Goal: Download file/media

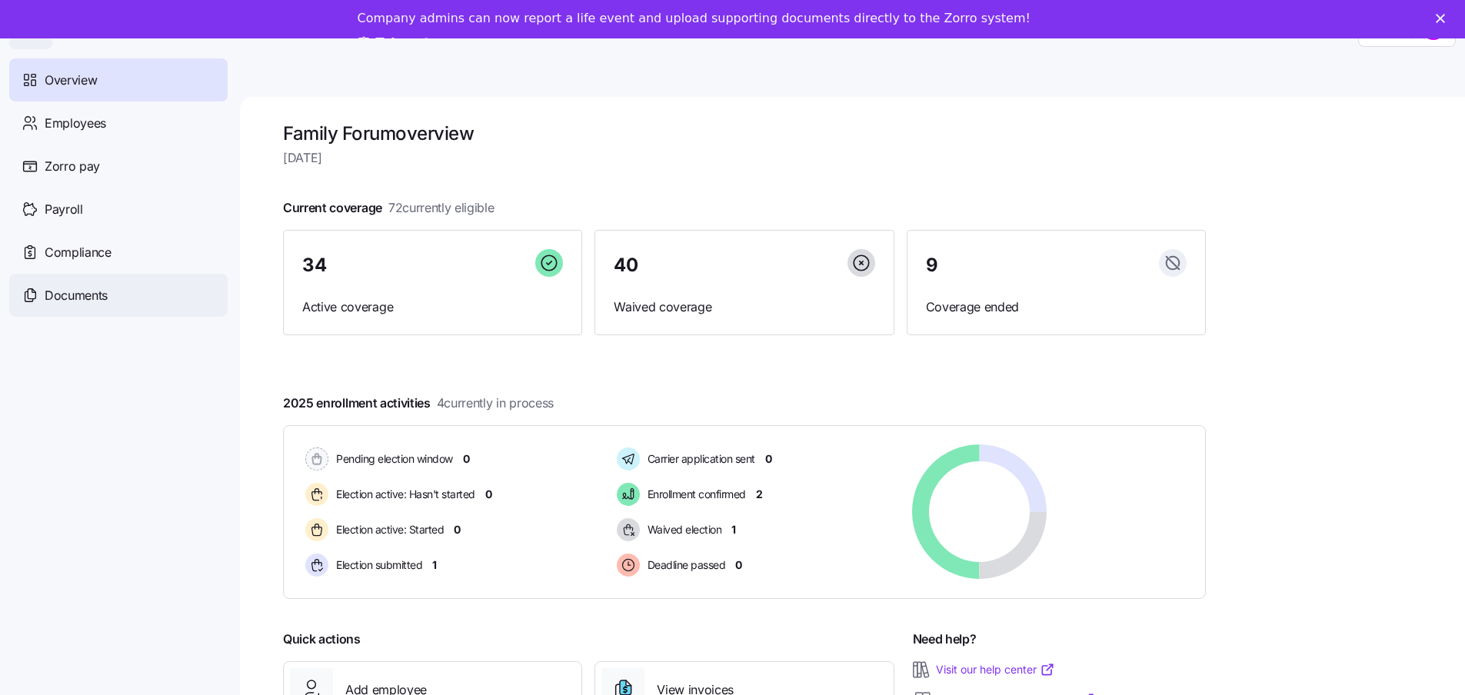
click at [75, 300] on span "Documents" at bounding box center [76, 295] width 63 height 19
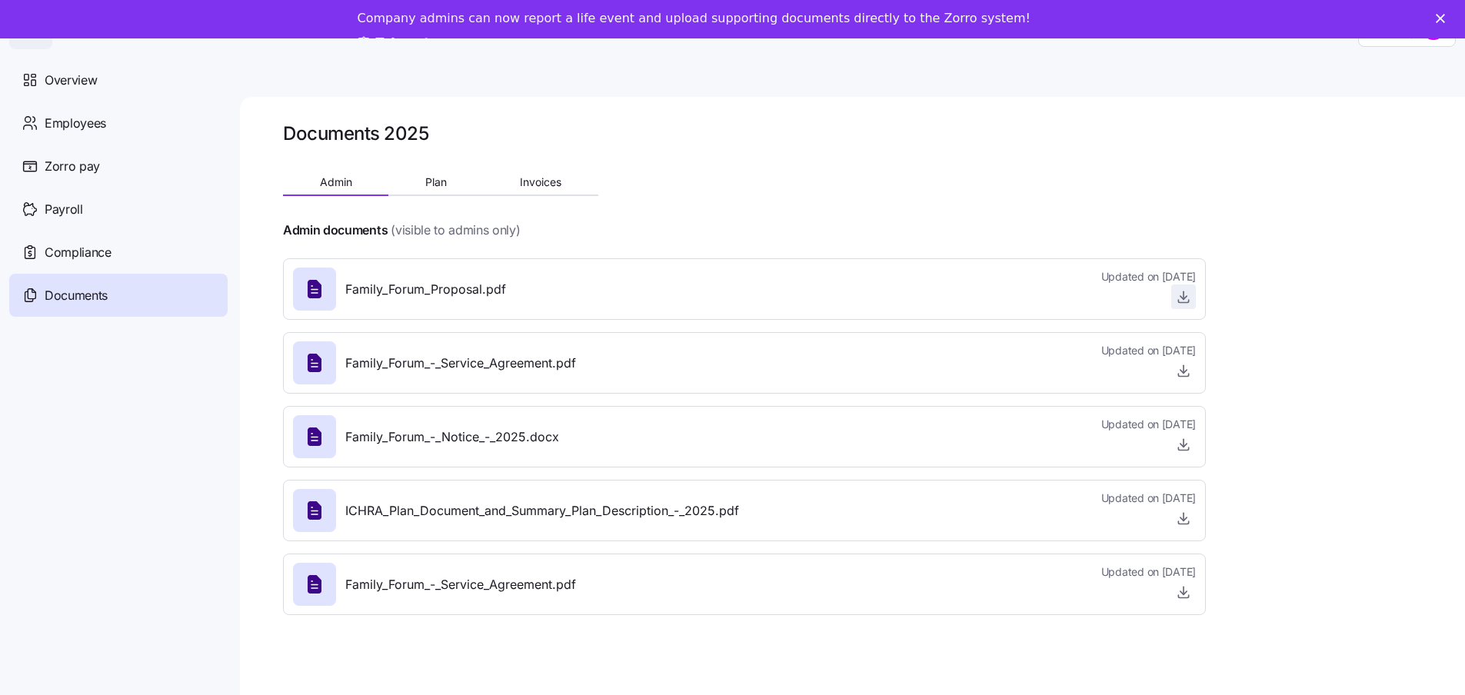
click at [1182, 293] on icon "button" at bounding box center [1183, 296] width 15 height 15
